Goal: Task Accomplishment & Management: Manage account settings

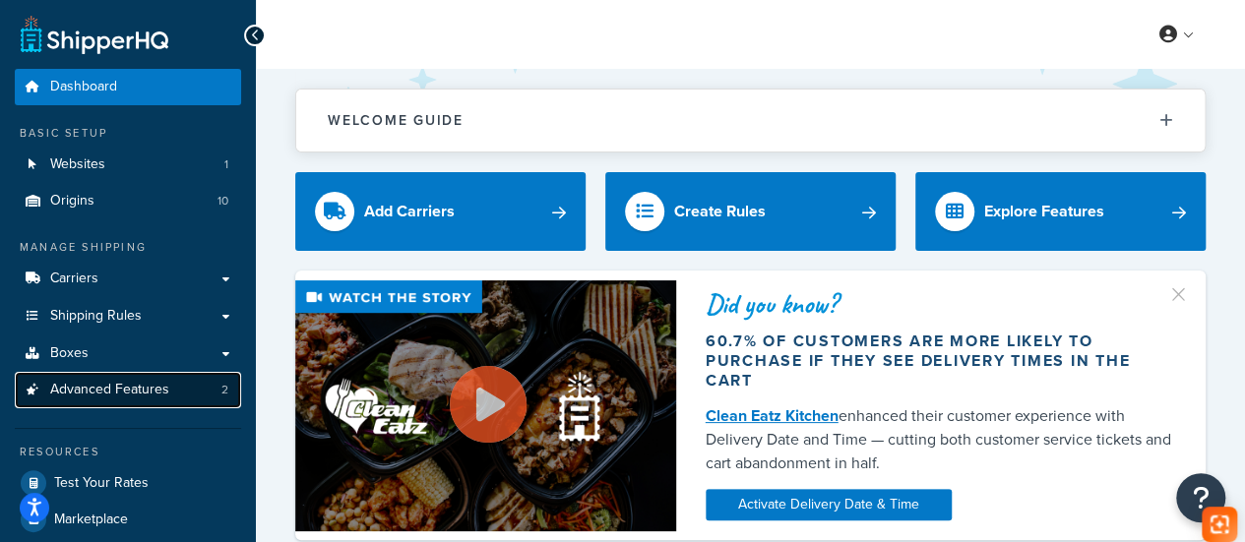
click at [128, 385] on span "Advanced Features" at bounding box center [109, 390] width 119 height 17
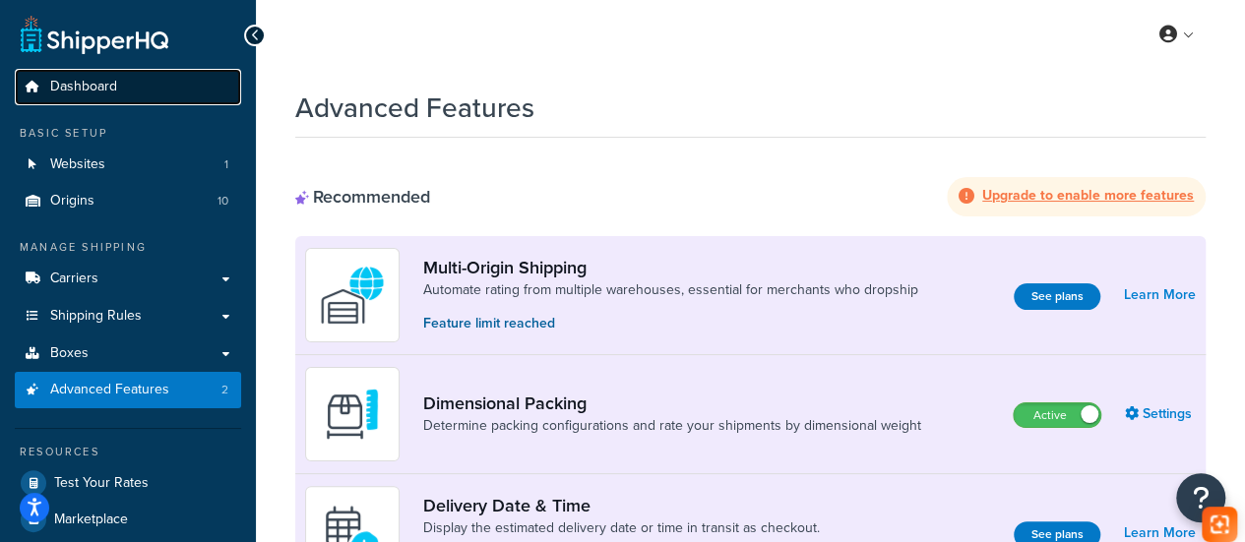
click at [67, 83] on span "Dashboard" at bounding box center [83, 87] width 67 height 17
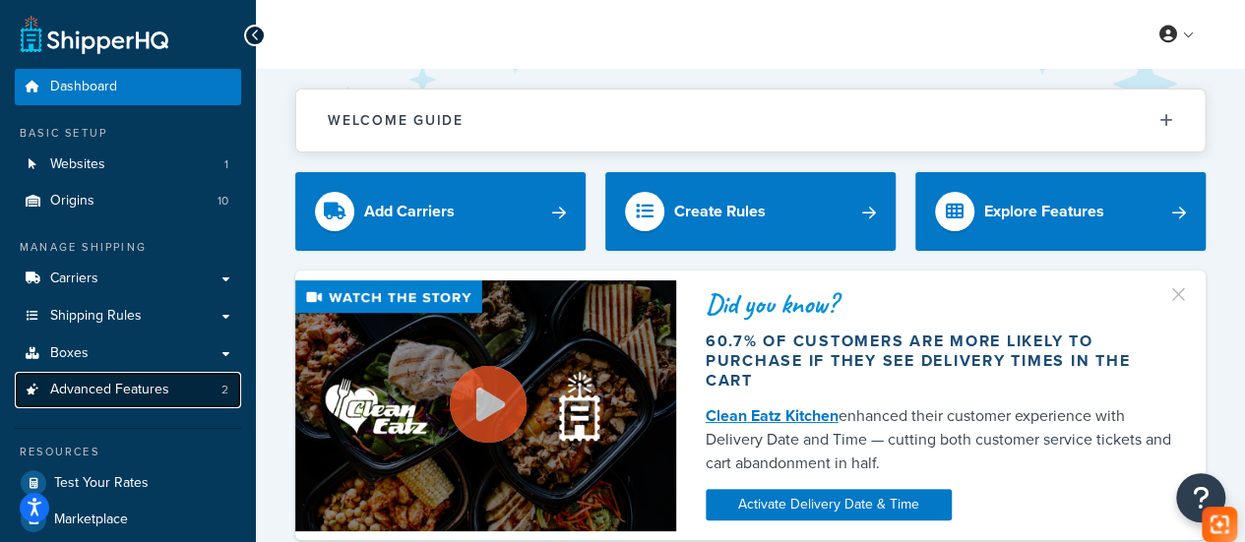
click at [126, 399] on span "Advanced Features" at bounding box center [109, 390] width 119 height 17
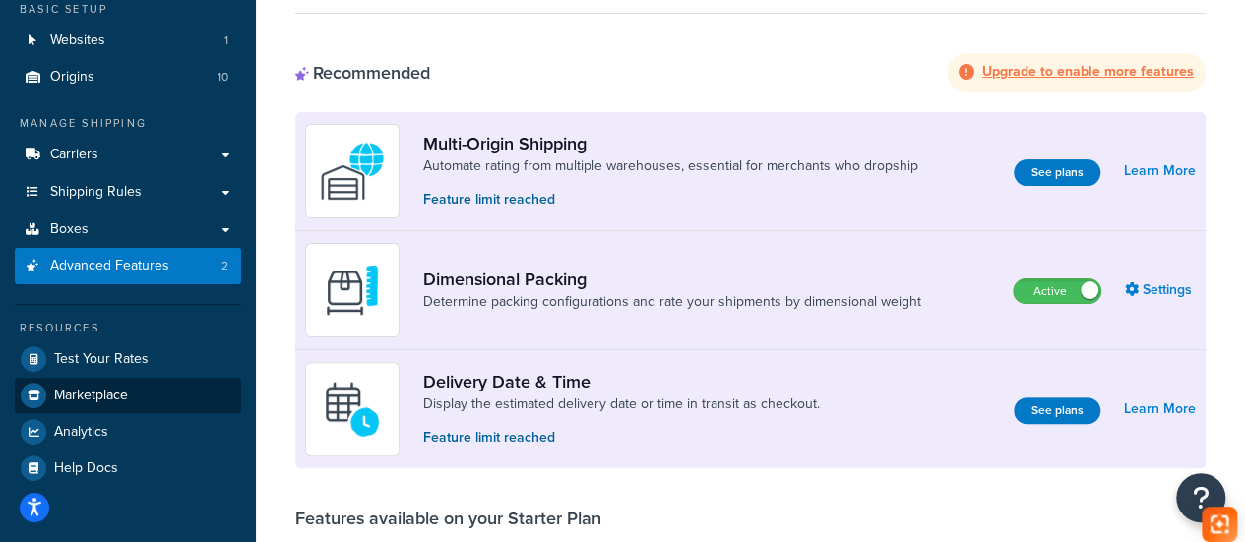
scroll to position [122, 0]
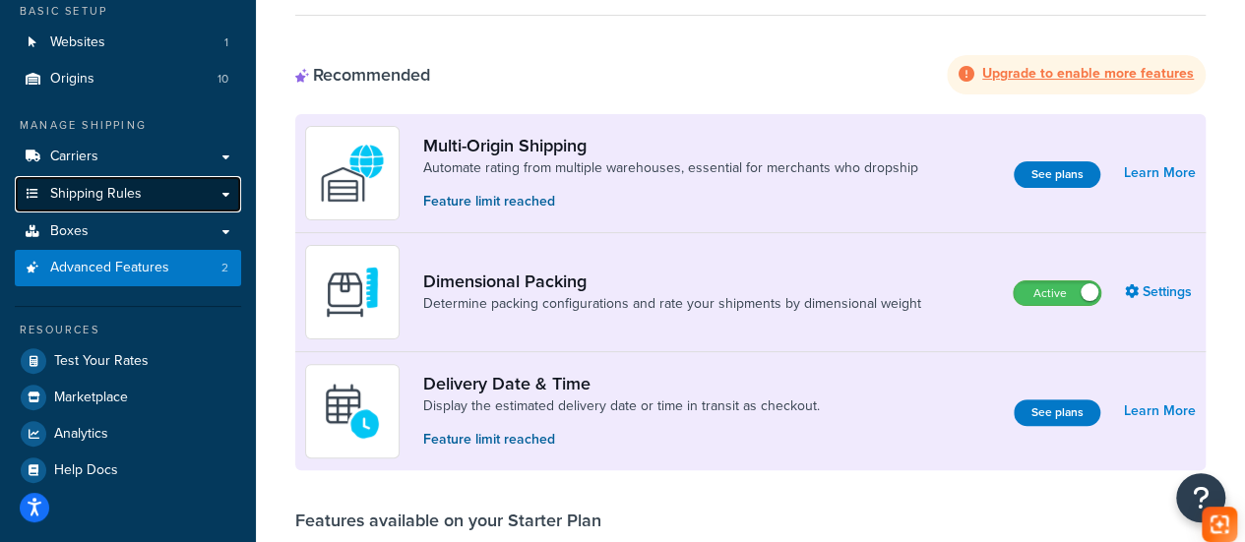
click at [115, 196] on span "Shipping Rules" at bounding box center [96, 194] width 92 height 17
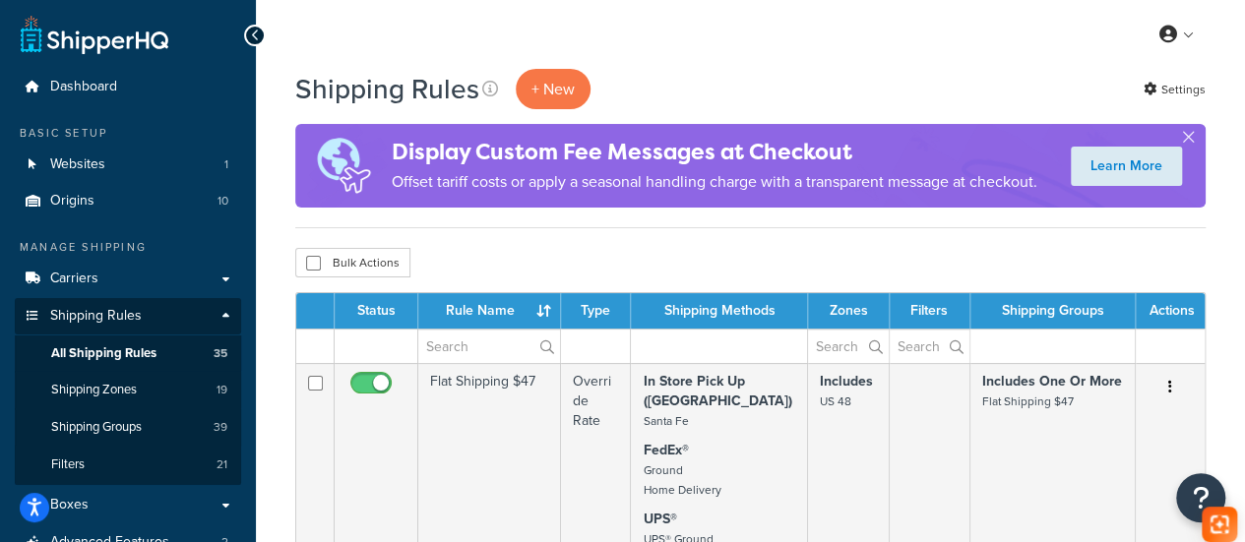
drag, startPoint x: 1140, startPoint y: 88, endPoint x: 1164, endPoint y: 88, distance: 23.6
click at [1164, 88] on div "Shipping Rules + New Settings" at bounding box center [750, 89] width 911 height 40
click at [1164, 88] on link "Settings" at bounding box center [1175, 90] width 62 height 28
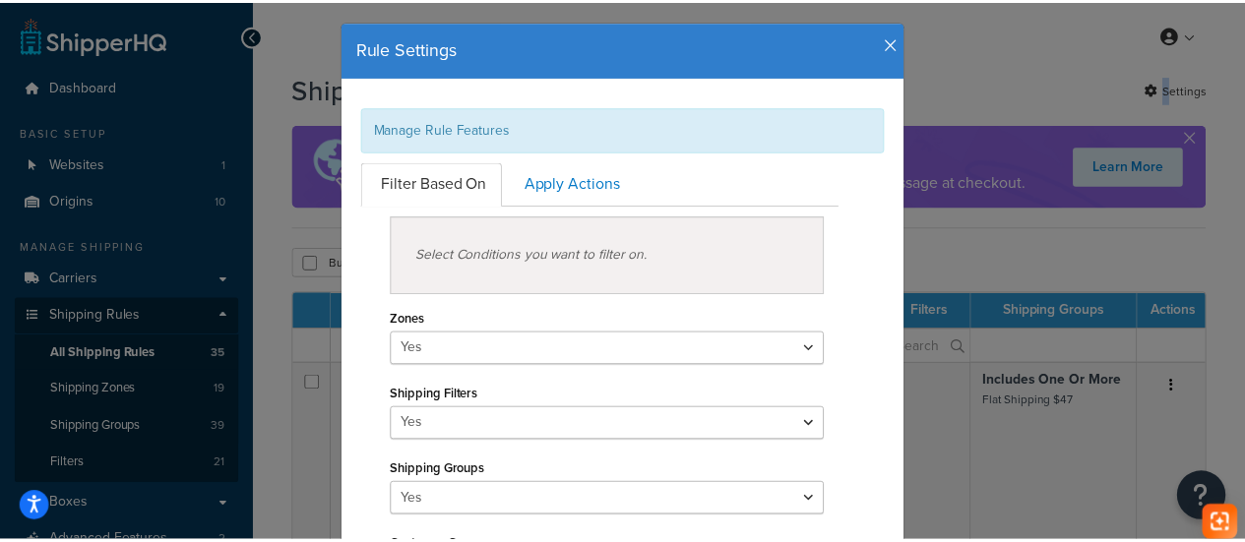
scroll to position [37, 0]
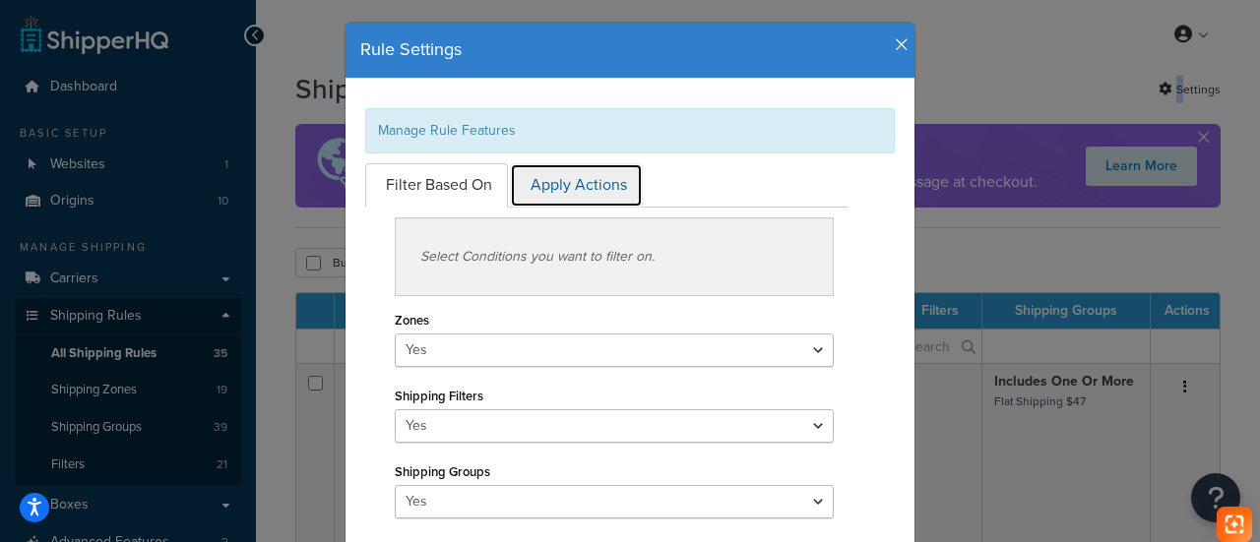
click at [595, 180] on link "Apply Actions" at bounding box center [576, 185] width 133 height 44
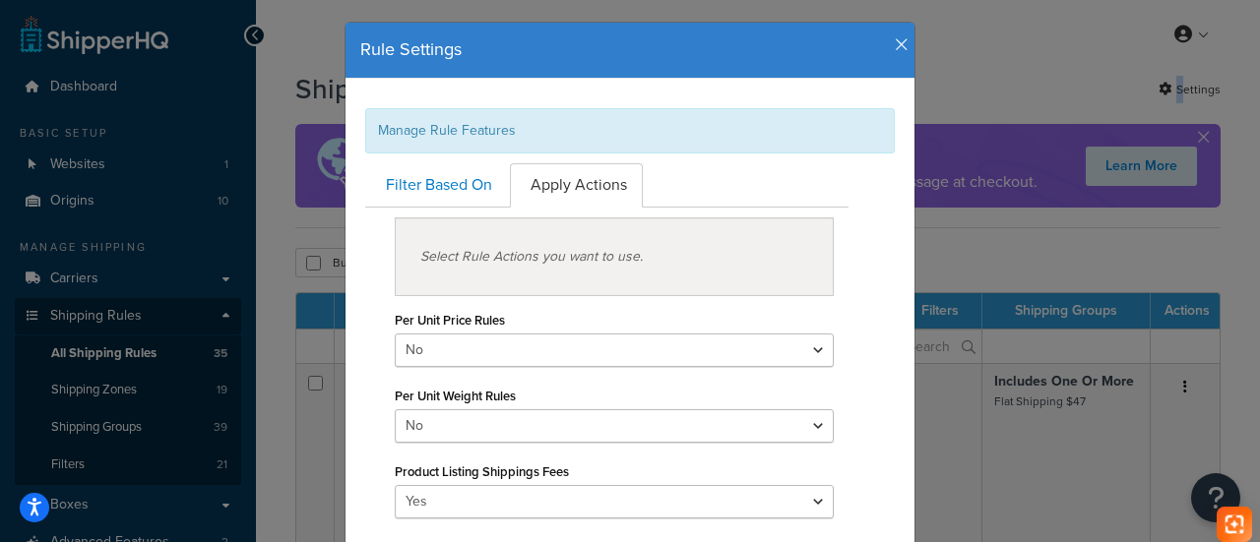
click at [895, 46] on icon "button" at bounding box center [902, 45] width 14 height 18
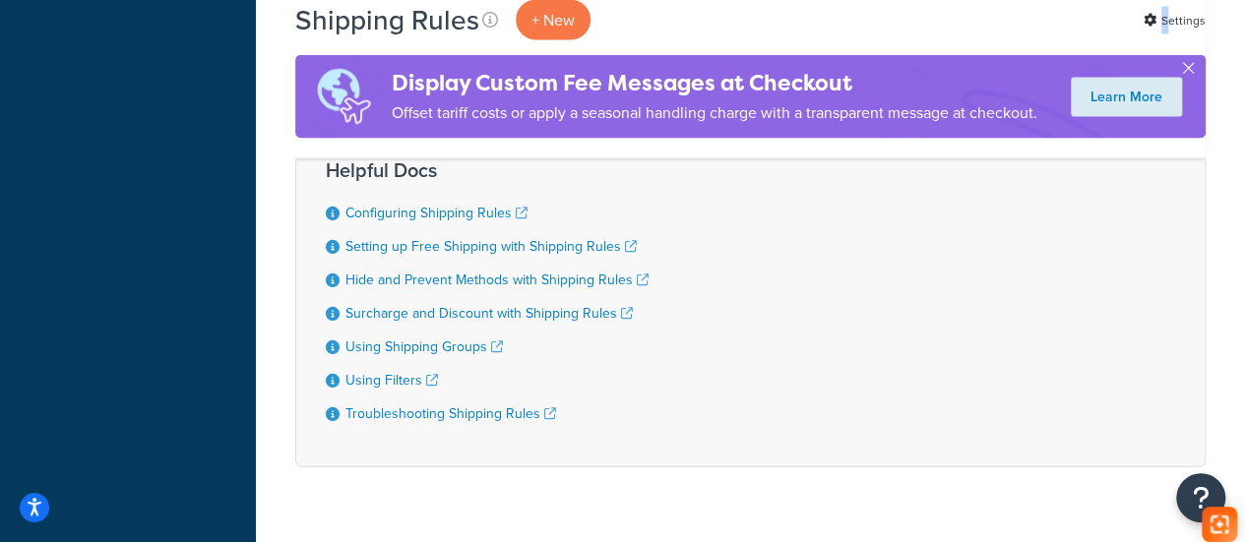
scroll to position [1879, 0]
